Goal: Task Accomplishment & Management: Use online tool/utility

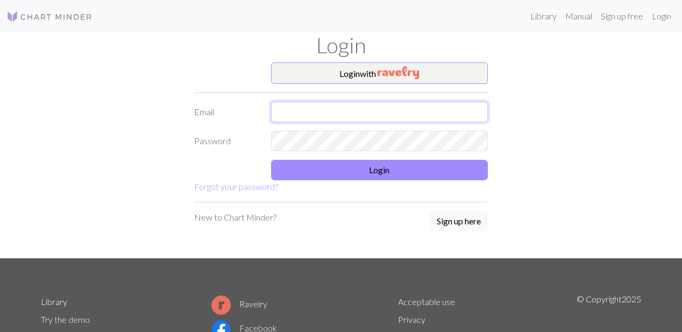
click at [424, 117] on input "text" at bounding box center [379, 112] width 217 height 20
type input "[EMAIL_ADDRESS][DOMAIN_NAME]"
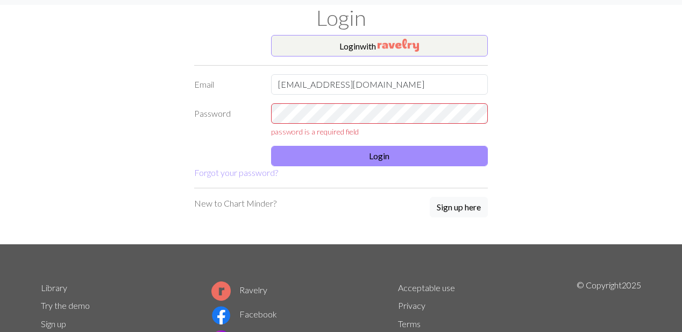
scroll to position [18, 0]
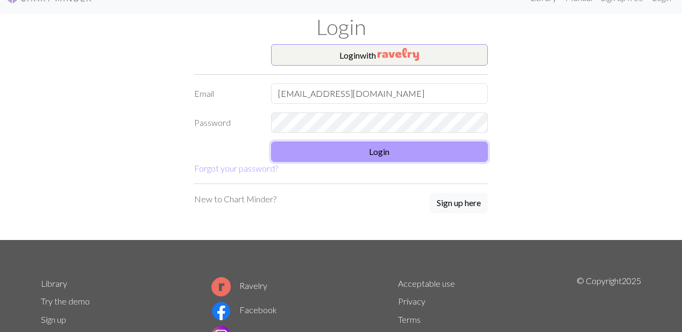
click at [360, 153] on button "Login" at bounding box center [379, 151] width 217 height 20
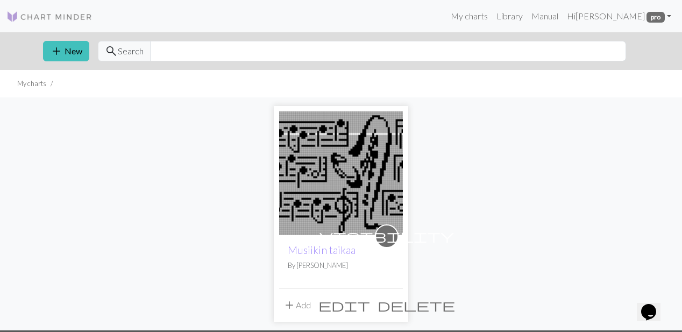
click at [380, 159] on img at bounding box center [341, 173] width 124 height 124
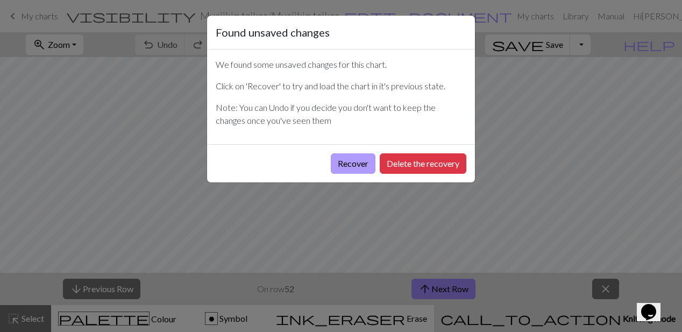
click at [368, 171] on button "Recover" at bounding box center [353, 163] width 45 height 20
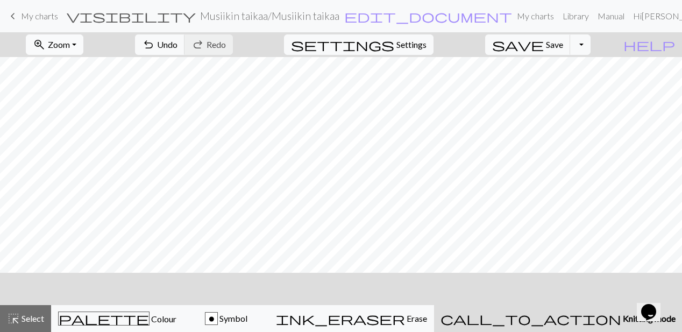
click at [70, 42] on span "Zoom" at bounding box center [59, 44] width 22 height 10
click at [86, 72] on button "Fit all" at bounding box center [68, 68] width 85 height 17
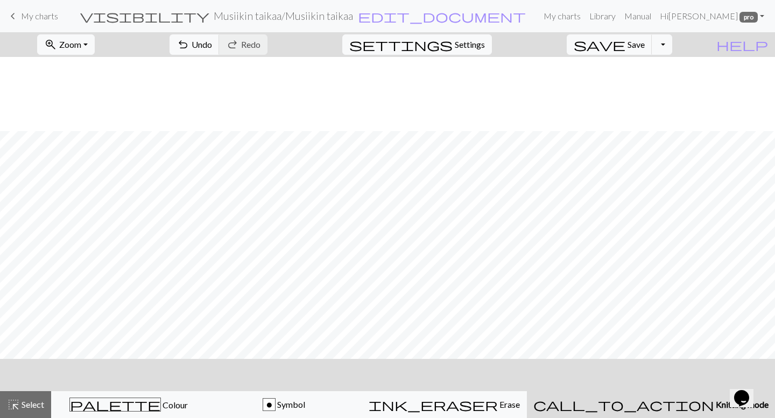
scroll to position [74, 0]
click at [485, 46] on span "Settings" at bounding box center [470, 44] width 30 height 13
select select "aran"
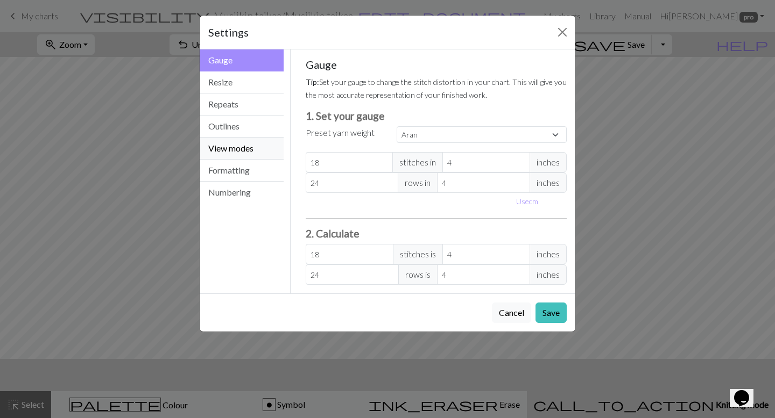
click at [259, 152] on button "View modes" at bounding box center [242, 149] width 84 height 22
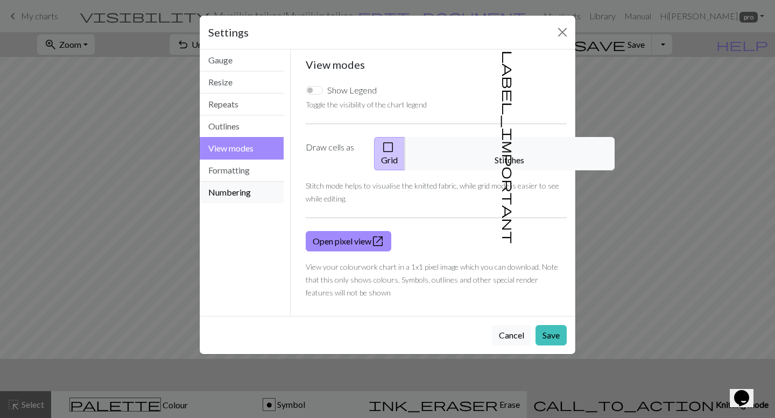
click at [235, 187] on button "Numbering" at bounding box center [242, 193] width 84 height 22
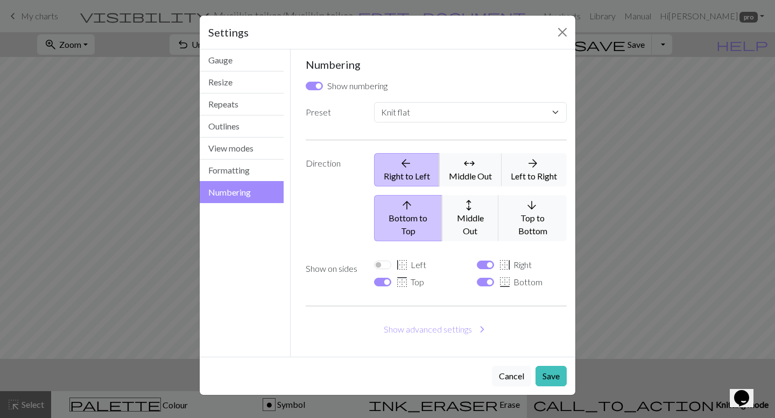
click at [409, 328] on div "Numbering Show numbering Preset Custom Knit flat Knit in the round Lace knittin…" at bounding box center [436, 203] width 261 height 290
click at [470, 123] on div "Custom Knit flat Knit in the round Lace knitting Cross stitch" at bounding box center [469, 114] width 205 height 25
click at [478, 115] on select "Custom Knit flat Knit in the round Lace knitting Cross stitch" at bounding box center [470, 112] width 193 height 20
select select "round"
click at [374, 102] on select "Custom Knit flat Knit in the round Lace knitting Cross stitch" at bounding box center [470, 112] width 193 height 20
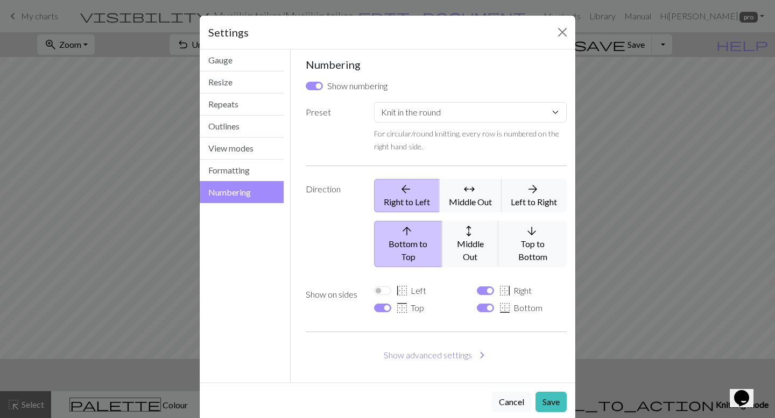
click at [471, 331] on button "Show advanced settings chevron_right" at bounding box center [436, 355] width 261 height 20
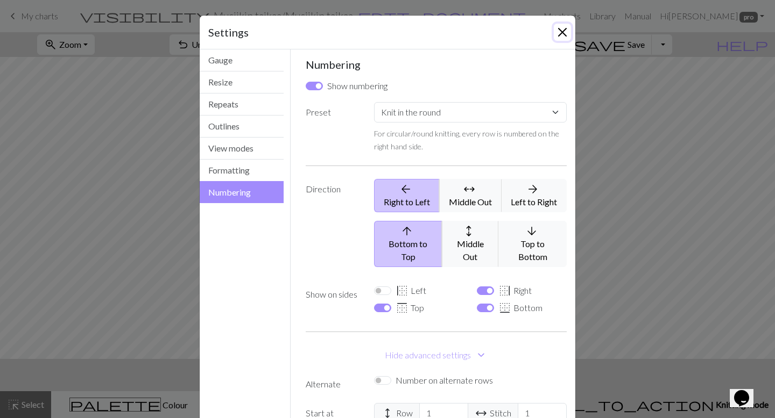
click at [564, 29] on button "Close" at bounding box center [561, 32] width 17 height 17
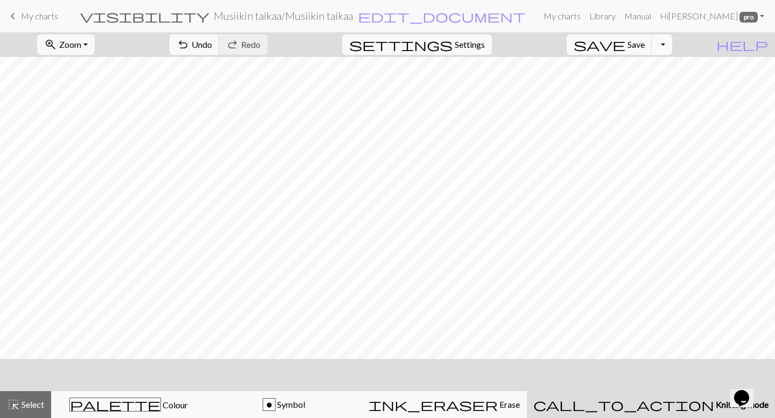
click at [672, 46] on button "Toggle Dropdown" at bounding box center [661, 44] width 20 height 20
click at [672, 47] on button "Toggle Dropdown" at bounding box center [661, 44] width 20 height 20
click at [95, 40] on button "zoom_in Zoom Zoom" at bounding box center [66, 44] width 58 height 20
click at [100, 90] on button "Fit width" at bounding box center [80, 85] width 85 height 17
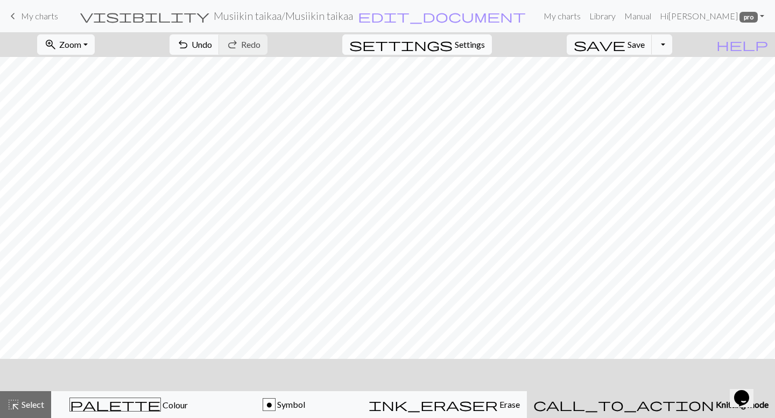
click at [477, 46] on span "Settings" at bounding box center [470, 44] width 30 height 13
select select "flat"
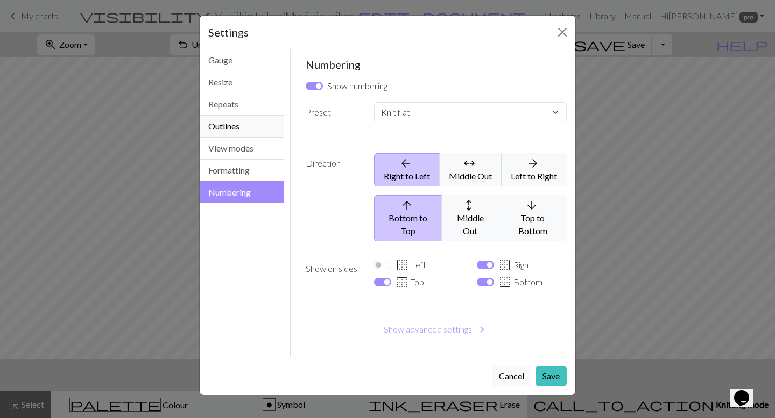
click at [259, 136] on button "Outlines" at bounding box center [242, 127] width 84 height 22
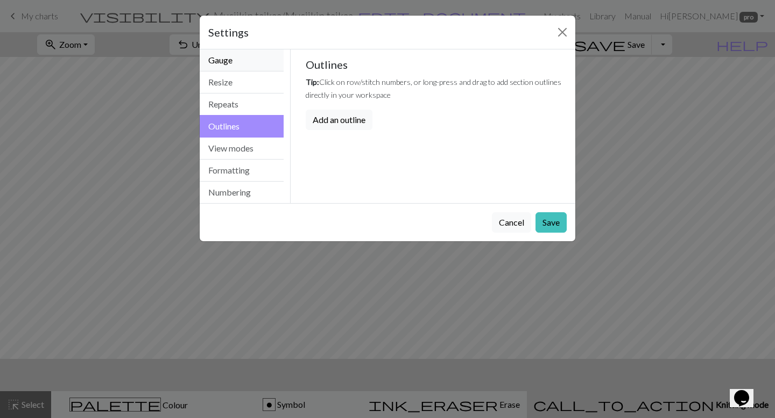
click at [255, 61] on button "Gauge" at bounding box center [242, 60] width 84 height 22
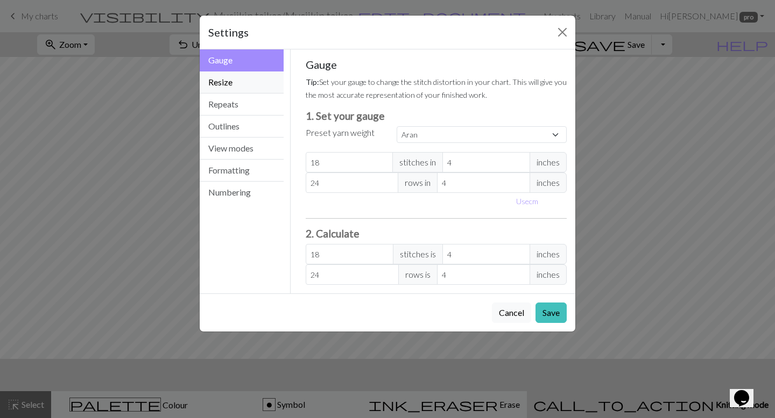
click at [249, 87] on button "Resize" at bounding box center [242, 83] width 84 height 22
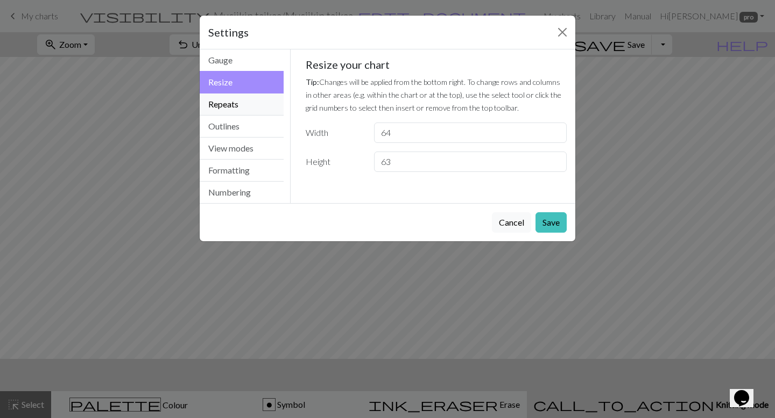
click at [243, 101] on button "Repeats" at bounding box center [242, 105] width 84 height 22
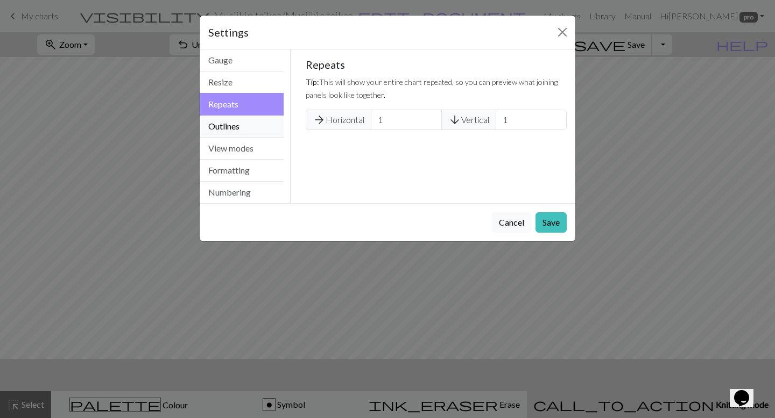
click at [234, 129] on button "Outlines" at bounding box center [242, 127] width 84 height 22
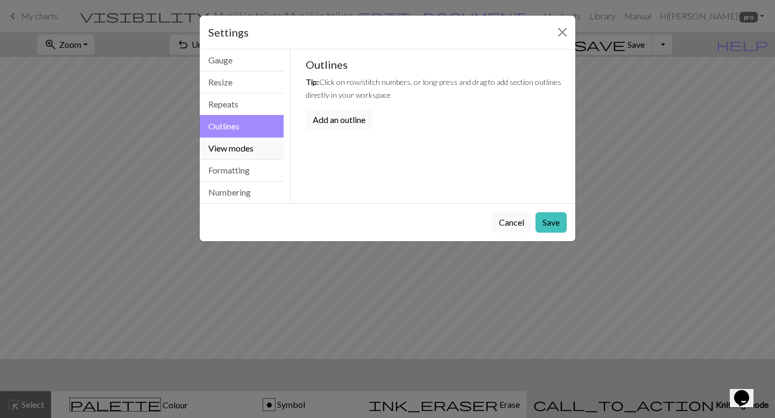
click at [230, 152] on button "View modes" at bounding box center [242, 149] width 84 height 22
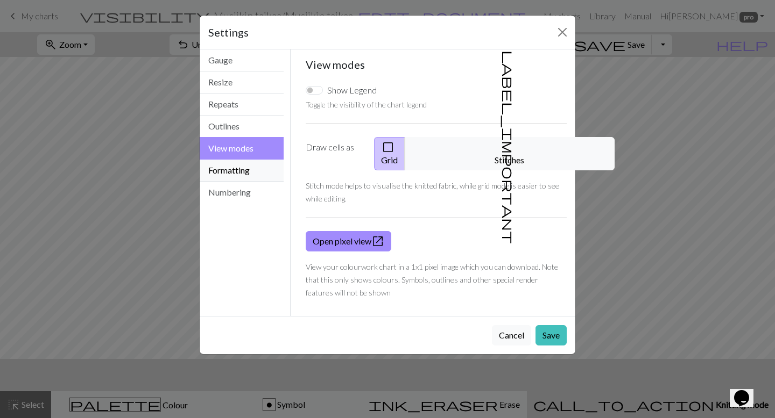
click at [224, 176] on button "Formatting" at bounding box center [242, 171] width 84 height 22
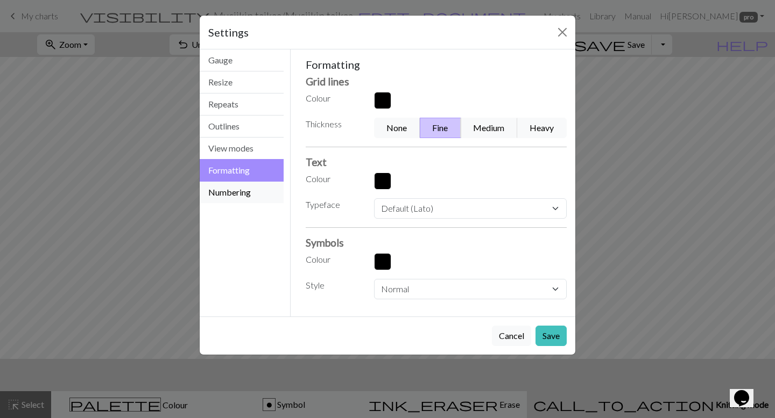
click at [224, 198] on button "Numbering" at bounding box center [242, 193] width 84 height 22
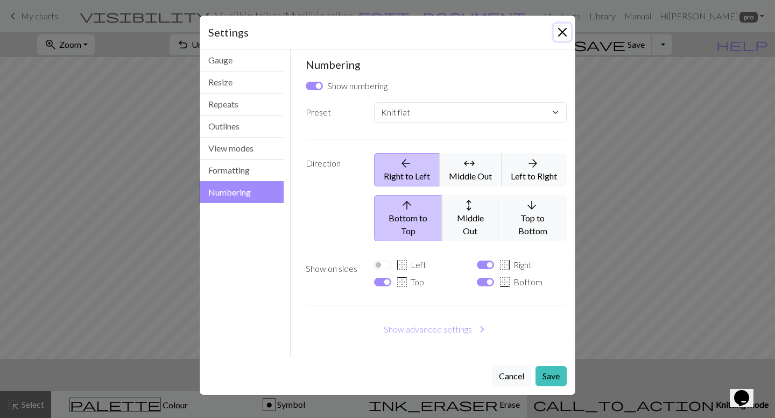
click at [557, 33] on button "Close" at bounding box center [561, 32] width 17 height 17
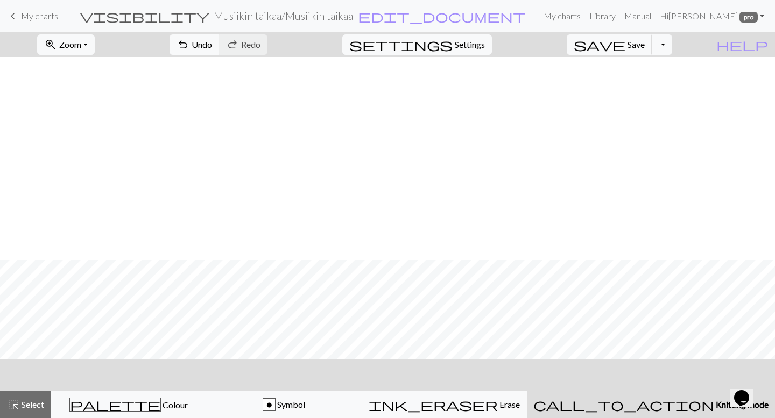
scroll to position [277, 0]
click at [33, 331] on div "highlight_alt Select Select" at bounding box center [25, 405] width 37 height 13
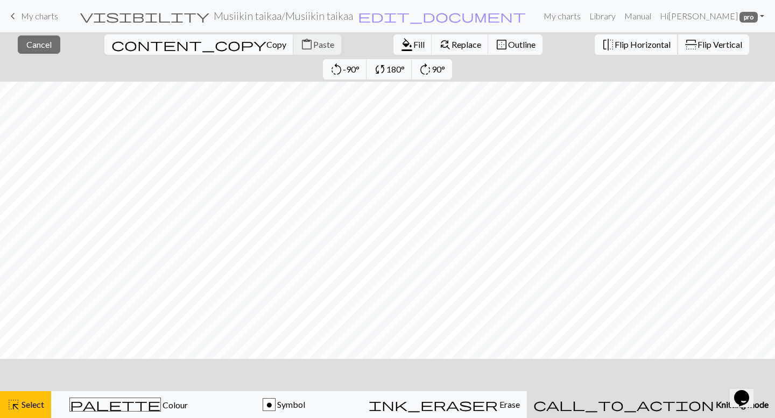
click at [601, 42] on span "flip" at bounding box center [607, 44] width 13 height 15
click at [614, 44] on span "Flip Horizontal" at bounding box center [642, 44] width 56 height 10
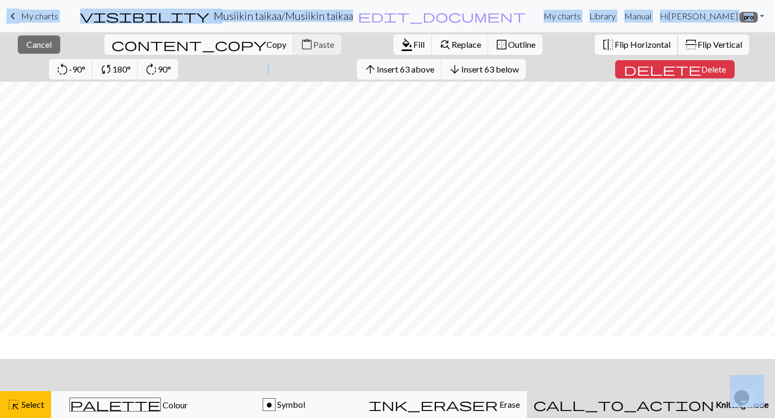
scroll to position [0, 0]
click at [27, 49] on span "Cancel" at bounding box center [38, 44] width 25 height 10
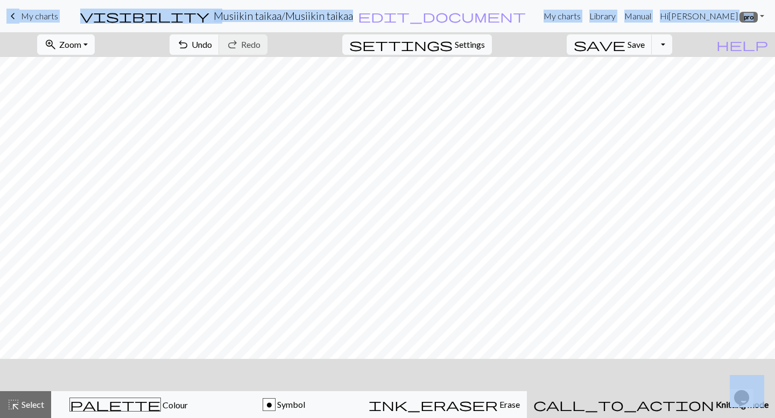
click at [81, 48] on span "Zoom" at bounding box center [70, 44] width 22 height 10
click at [88, 70] on button "Fit all" at bounding box center [80, 68] width 85 height 17
click at [20, 331] on span "Select" at bounding box center [32, 405] width 24 height 10
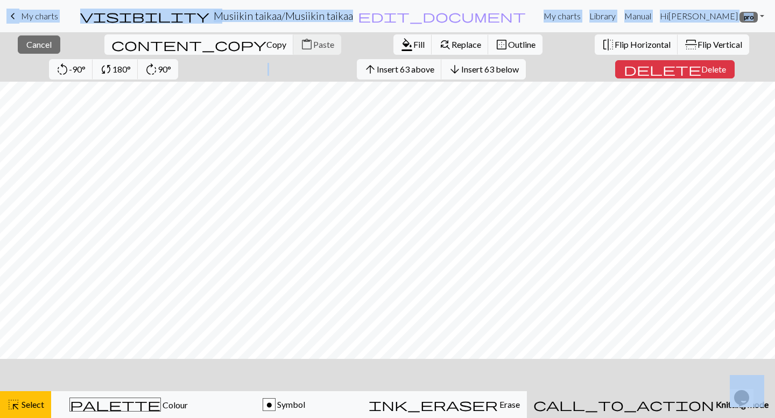
scroll to position [0, 0]
click at [614, 44] on span "Flip Horizontal" at bounding box center [642, 44] width 56 height 10
click at [357, 67] on div "close Cancel content_copy Copy content_paste Paste format_color_fill Fill find_…" at bounding box center [387, 56] width 775 height 49
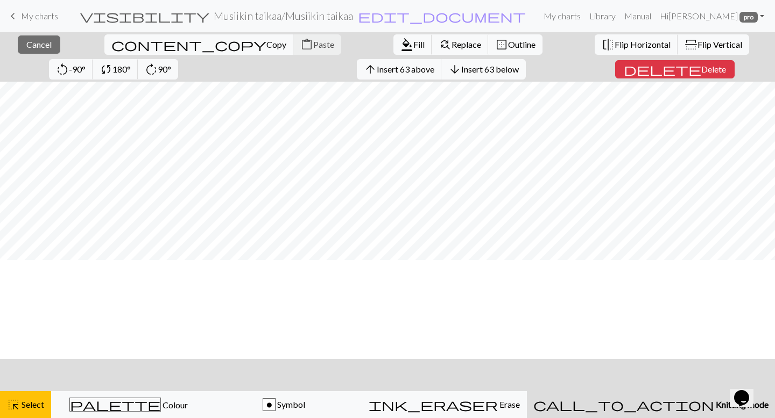
scroll to position [0, 0]
click at [681, 80] on div "close Cancel content_copy Copy content_paste Paste format_color_fill Fill find_…" at bounding box center [387, 56] width 775 height 49
click at [34, 331] on div "highlight_alt Select Select" at bounding box center [25, 405] width 37 height 13
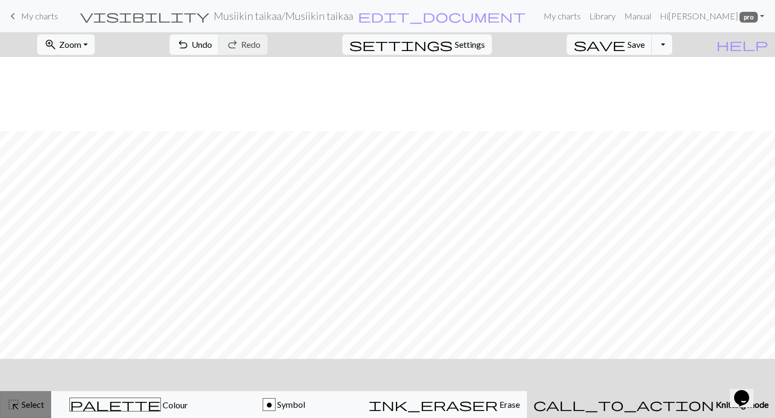
scroll to position [74, 0]
click at [95, 47] on button "zoom_in Zoom Zoom" at bounding box center [66, 44] width 58 height 20
click at [96, 104] on button "Fit height" at bounding box center [80, 102] width 85 height 17
click at [95, 45] on button "zoom_in Zoom Zoom" at bounding box center [66, 44] width 58 height 20
click at [95, 87] on button "Fit width" at bounding box center [80, 85] width 85 height 17
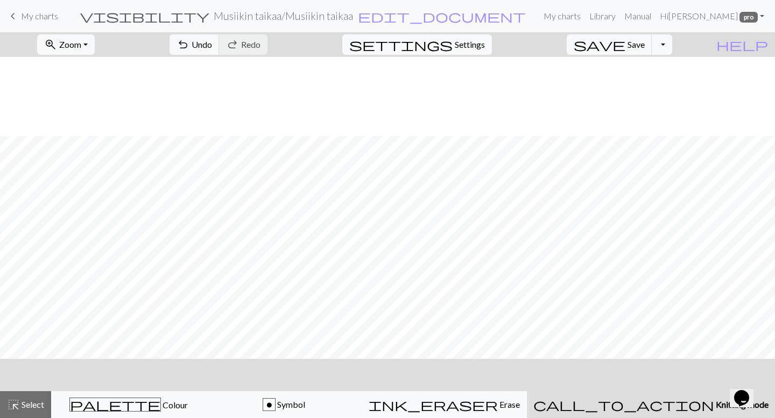
scroll to position [277, 0]
